Goal: Find specific page/section: Find specific page/section

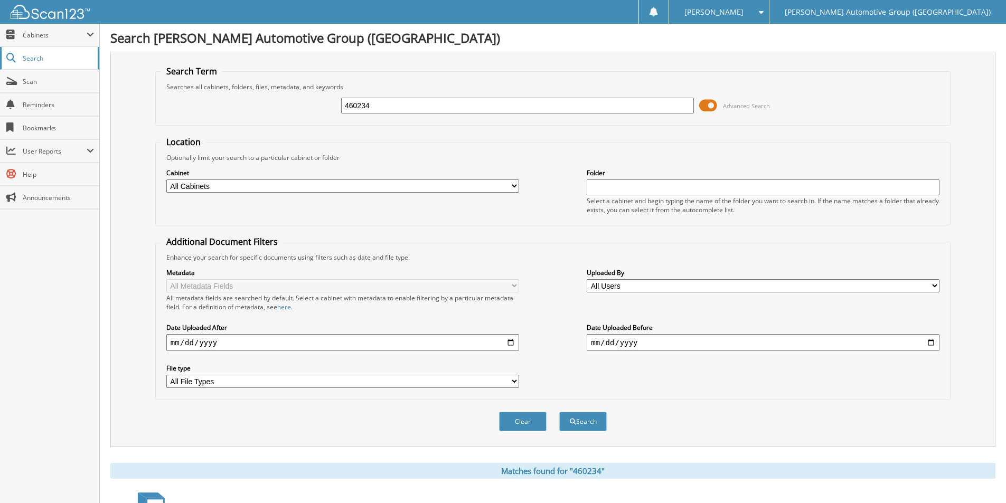
click at [41, 58] on span "Search" at bounding box center [58, 58] width 70 height 9
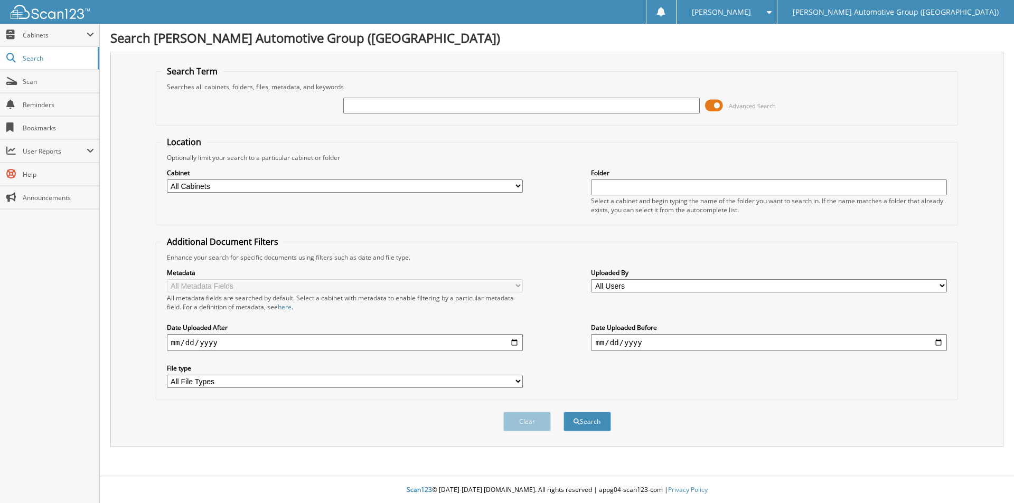
drag, startPoint x: 0, startPoint y: 0, endPoint x: 386, endPoint y: 109, distance: 401.1
click at [386, 109] on input "text" at bounding box center [521, 106] width 356 height 16
type input "461975"
click at [593, 418] on button "Search" at bounding box center [588, 422] width 48 height 20
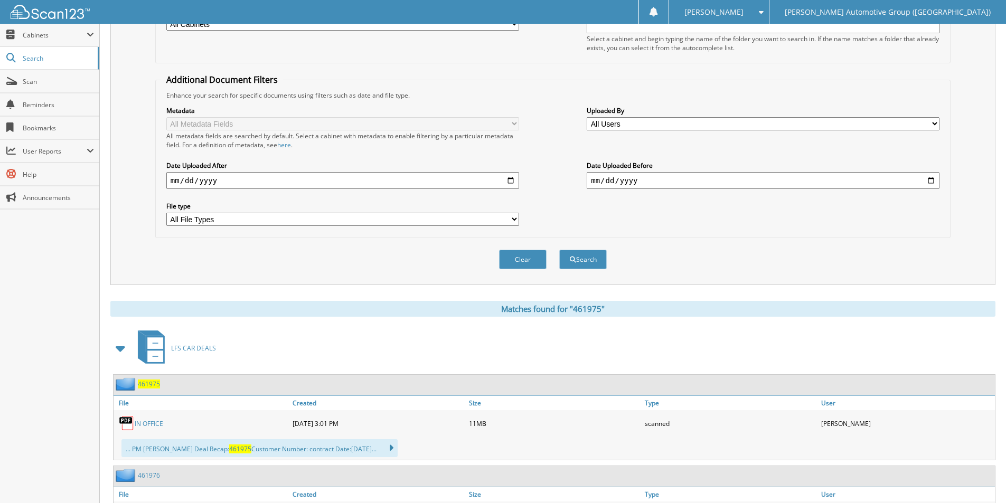
scroll to position [255, 0]
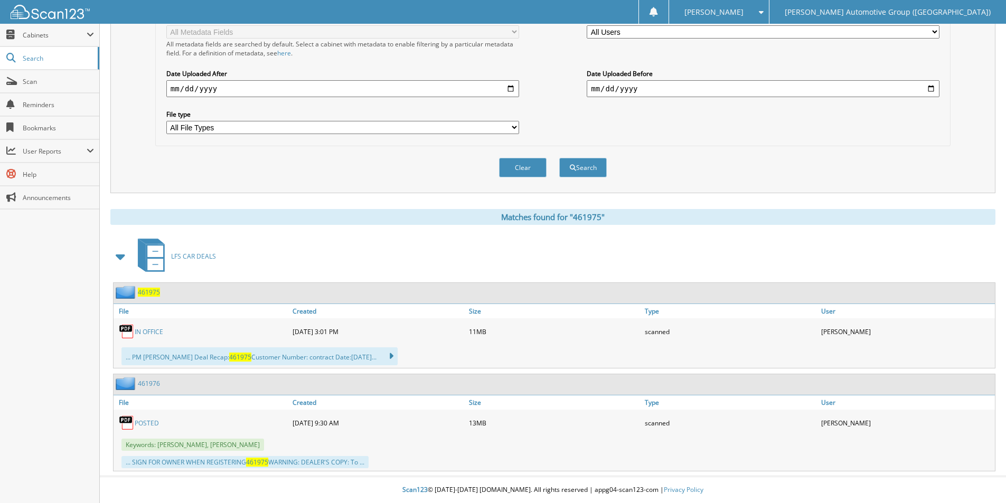
click at [154, 290] on span "461975" at bounding box center [149, 292] width 22 height 9
